Goal: Task Accomplishment & Management: Manage account settings

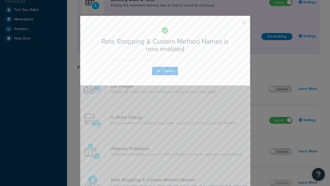
click at [236, 23] on button "button" at bounding box center [236, 23] width 1 height 1
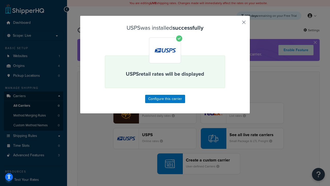
click at [236, 24] on button "button" at bounding box center [236, 23] width 1 height 1
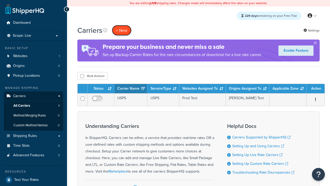
click at [122, 30] on button "+ New" at bounding box center [122, 30] width 20 height 11
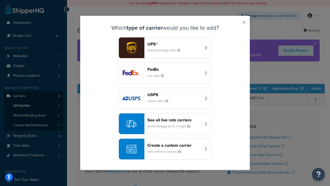
click at [165, 124] on div "See all live rate carriers Small Package & LTL Freight" at bounding box center [175, 123] width 54 height 12
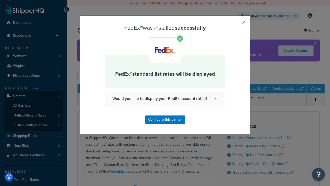
click at [236, 24] on button "button" at bounding box center [236, 23] width 1 height 1
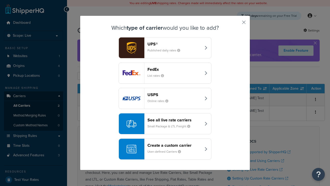
click at [165, 124] on div "See all live rate carriers Small Package & LTL Freight" at bounding box center [175, 123] width 54 height 12
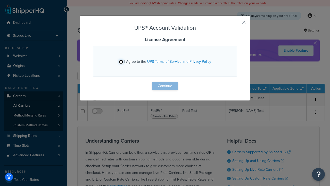
click at [121, 62] on input "I Agree to the UPS Terms of Service and Privacy Policy" at bounding box center [121, 62] width 4 height 4
checkbox input "true"
click at [165, 86] on button "Continue" at bounding box center [165, 86] width 26 height 8
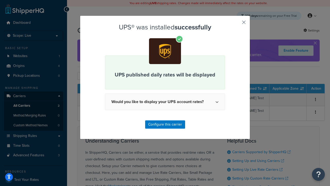
click at [236, 24] on button "button" at bounding box center [236, 23] width 1 height 1
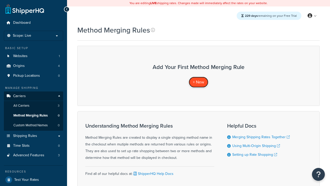
click at [199, 82] on span "+ New" at bounding box center [198, 82] width 11 height 6
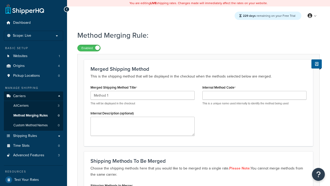
type input "Method 1"
type input "001"
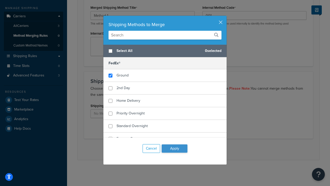
click at [123, 75] on span "Ground" at bounding box center [123, 74] width 12 height 5
checkbox input "true"
click at [175, 148] on button "Apply" at bounding box center [175, 148] width 26 height 8
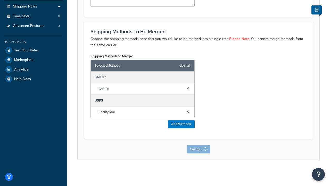
scroll to position [0, 0]
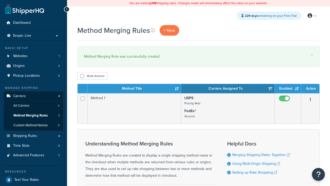
click at [134, 89] on th "Method Title" at bounding box center [135, 88] width 94 height 9
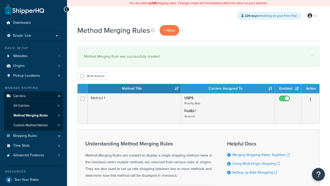
click at [134, 89] on th "Method Title" at bounding box center [135, 88] width 94 height 9
click at [228, 89] on th "Carriers Assigned To" at bounding box center [228, 88] width 94 height 9
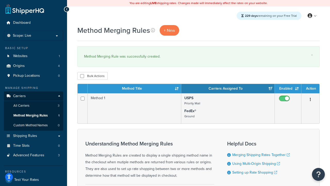
click at [288, 89] on th "Enabled" at bounding box center [288, 88] width 27 height 9
click at [311, 89] on th "Action" at bounding box center [311, 88] width 18 height 9
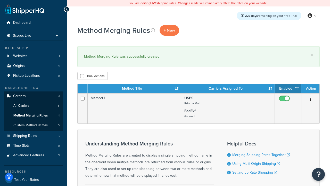
click at [311, 89] on th "Action" at bounding box center [311, 88] width 18 height 9
click at [82, 76] on input "checkbox" at bounding box center [82, 76] width 4 height 4
checkbox input "true"
click at [0, 0] on button "Delete" at bounding box center [0, 0] width 0 height 0
